Goal: Information Seeking & Learning: Understand process/instructions

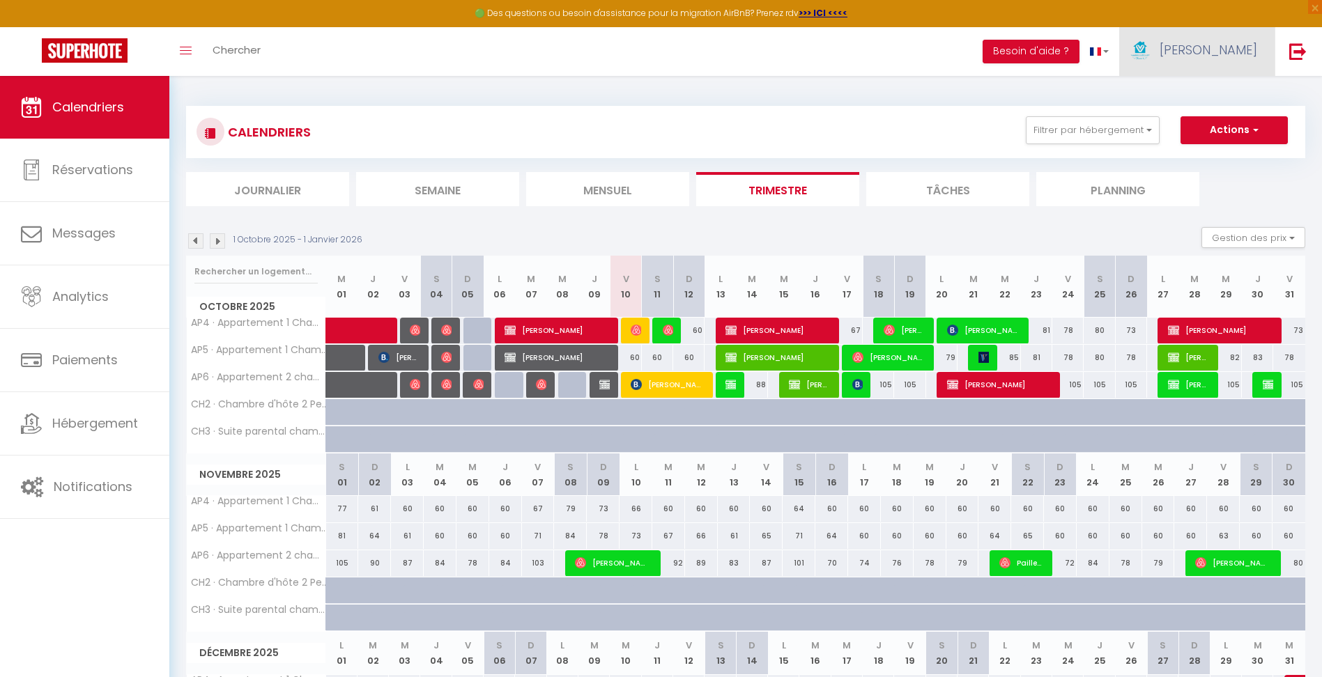
click at [1258, 38] on link "[PERSON_NAME]" at bounding box center [1196, 51] width 155 height 49
click at [1079, 48] on button "Besoin d'aide ?" at bounding box center [1030, 52] width 97 height 24
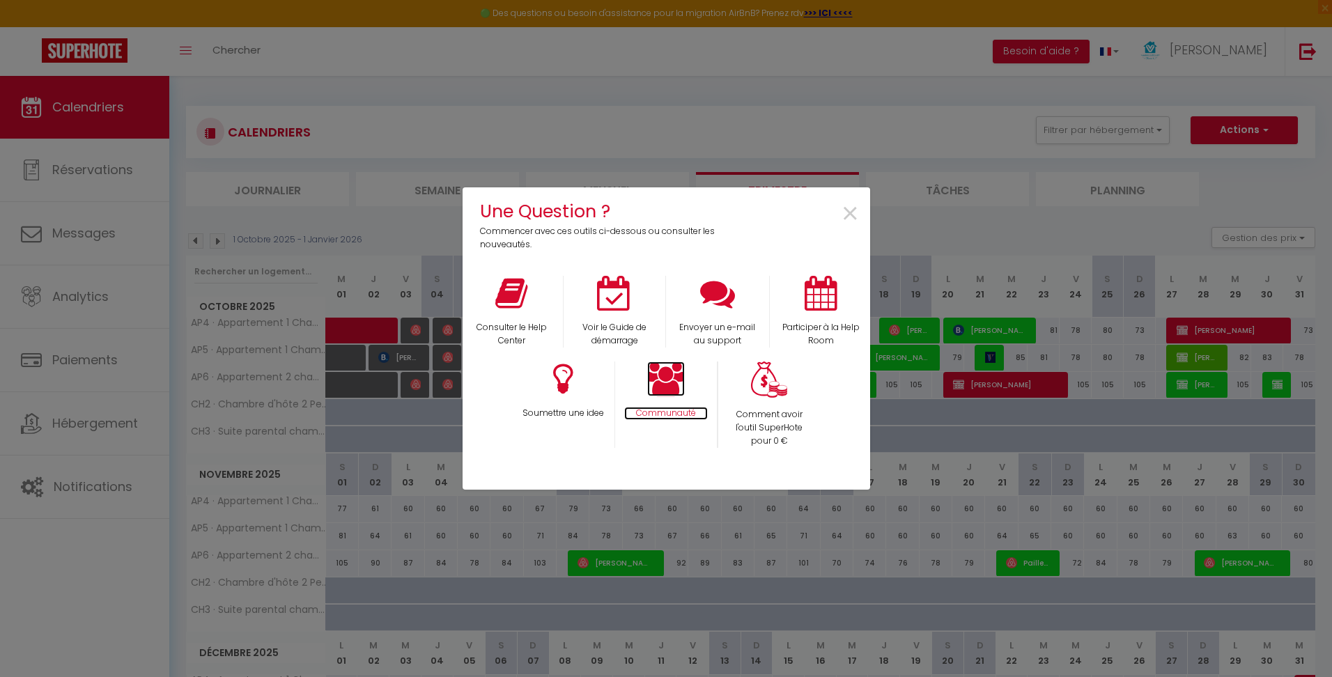
click at [674, 390] on icon at bounding box center [666, 379] width 38 height 35
click at [529, 334] on p "Consulter le Help Center" at bounding box center [512, 334] width 85 height 26
click at [524, 320] on div "Consulter le Help Center" at bounding box center [511, 312] width 103 height 72
click at [524, 324] on p "Consulter le Help Center" at bounding box center [512, 334] width 85 height 26
click at [674, 380] on icon at bounding box center [666, 379] width 38 height 35
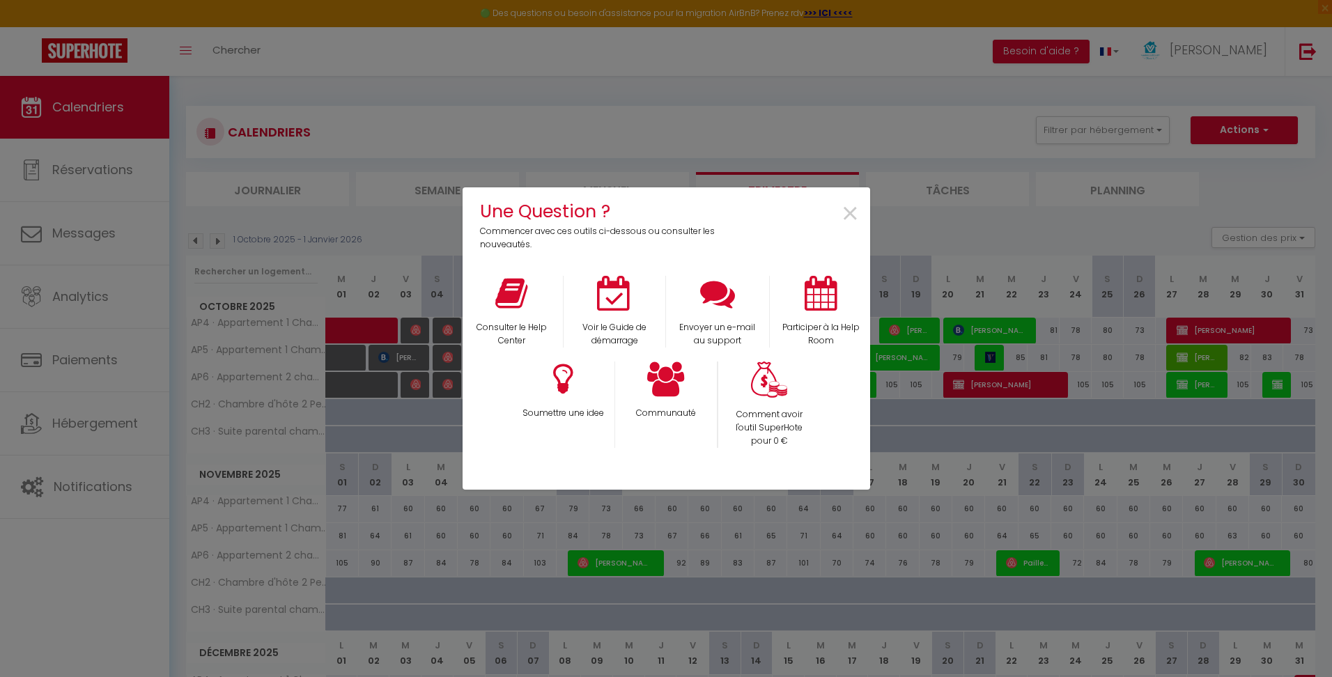
click at [81, 118] on div "Une Question ? Commencer avec ces outils ci-dessous ou consulter les nouveautés…" at bounding box center [666, 338] width 1332 height 677
click at [82, 106] on div "Une Question ? Commencer avec ces outils ci-dessous ou consulter les nouveautés…" at bounding box center [666, 338] width 1332 height 677
click at [838, 213] on div "×" at bounding box center [801, 225] width 135 height 54
click at [851, 213] on span "×" at bounding box center [850, 214] width 19 height 44
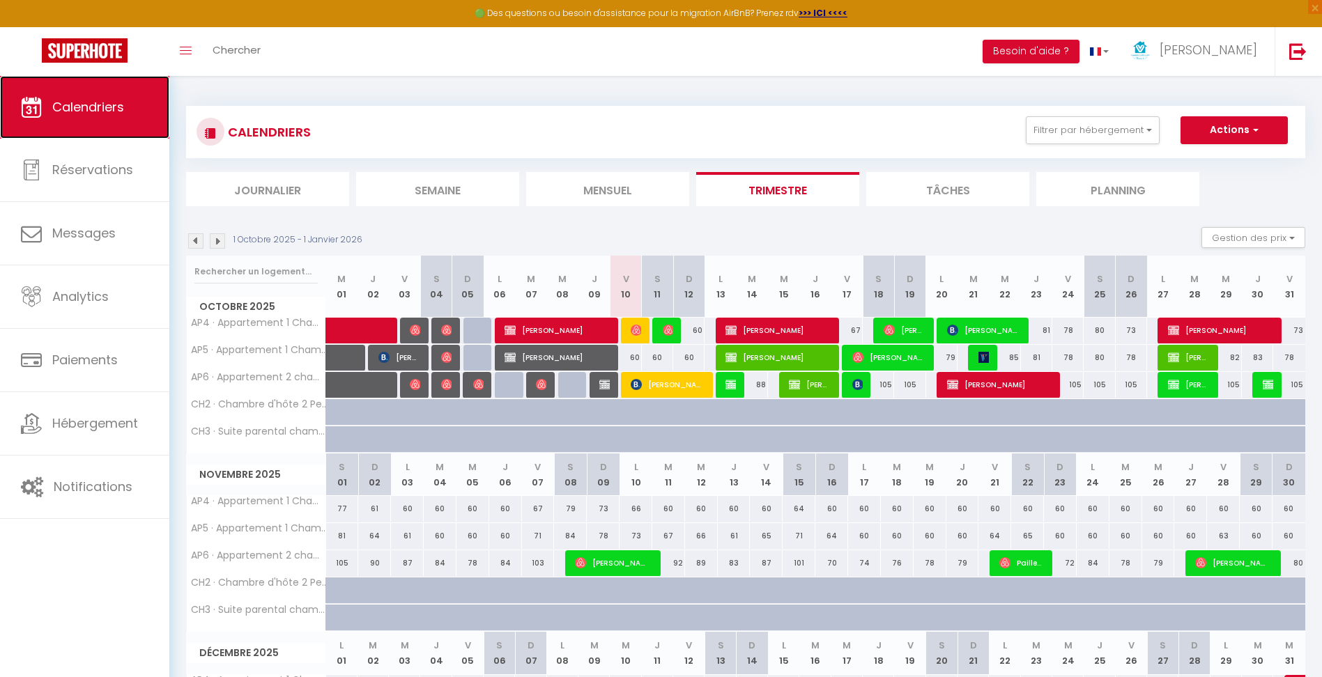
click at [114, 110] on span "Calendriers" at bounding box center [88, 106] width 72 height 17
